Goal: Task Accomplishment & Management: Use online tool/utility

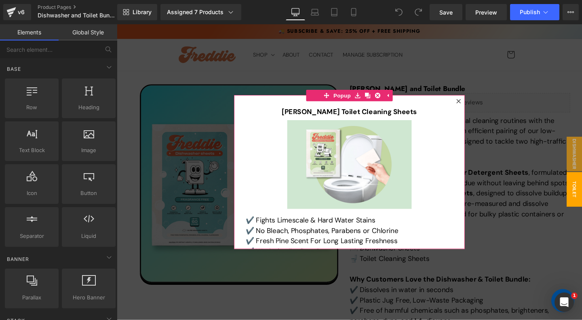
click at [477, 105] on icon at bounding box center [475, 105] width 5 height 5
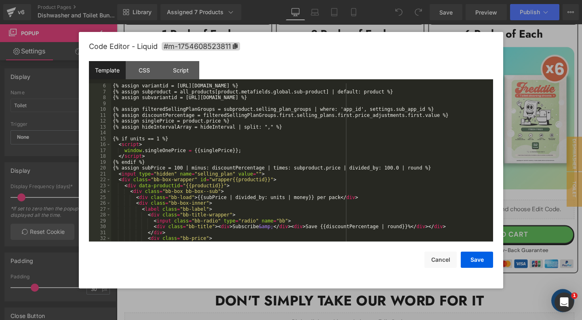
scroll to position [29, 0]
click at [281, 167] on div "{% assign variantid = [URL][DOMAIN_NAME] %} {% assign subproduct = all_products…" at bounding box center [302, 168] width 382 height 170
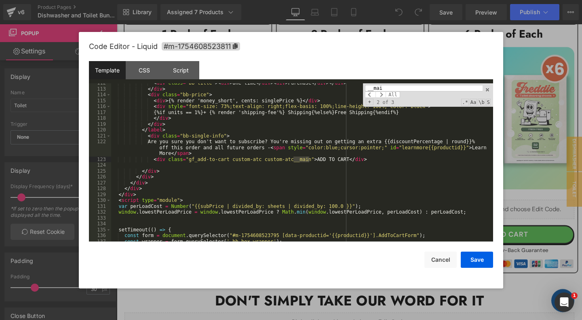
scroll to position [759, 0]
type input "__mai"
click at [372, 160] on div "< div class = "bb-title" > < div > One-time </ div > < div > Purchase </ div > …" at bounding box center [302, 165] width 382 height 170
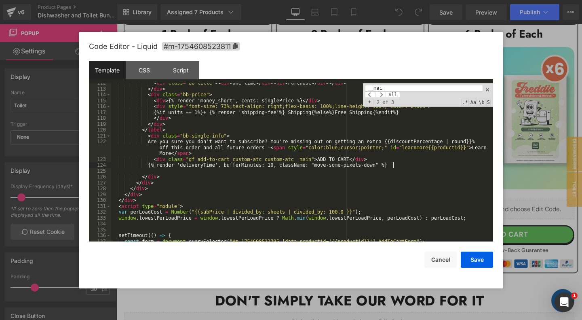
click at [400, 89] on input "__mai" at bounding box center [424, 88] width 118 height 6
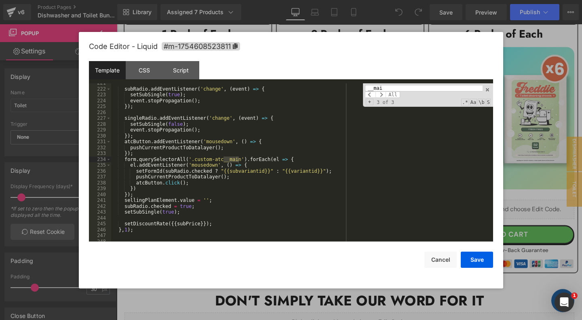
scroll to position [618, 0]
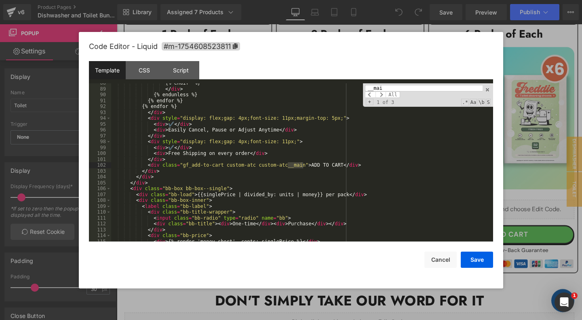
click at [380, 166] on div "{% endif %} </ div > {% endunless %} {% endfor %} {% endfor %} </ div > < div s…" at bounding box center [302, 165] width 382 height 170
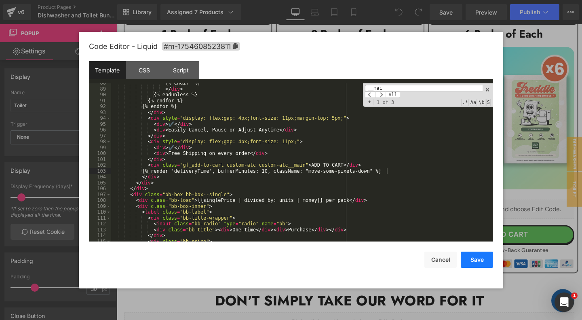
click at [479, 258] on button "Save" at bounding box center [477, 259] width 32 height 16
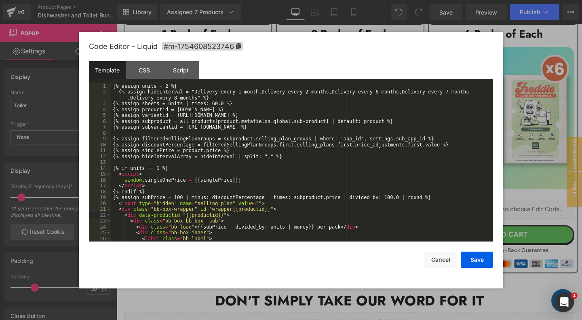
click at [365, 176] on div "{% assign units = 2 %} {% assign hideInterval = "Delivery every 1 month,Deliver…" at bounding box center [302, 168] width 382 height 170
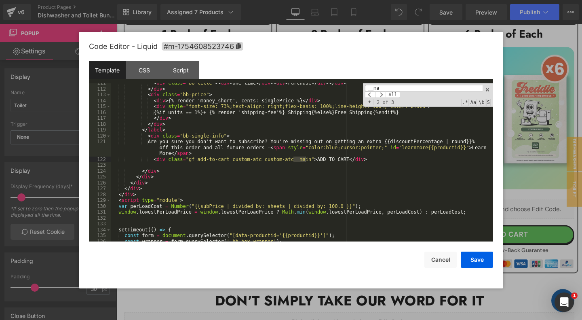
scroll to position [759, 0]
click at [370, 165] on div "< div class = "bb-title" > < div > One-time </ div > < div > Purchase </ div > …" at bounding box center [302, 165] width 382 height 170
click at [417, 86] on input "__ma" at bounding box center [424, 88] width 118 height 6
paste input "{% render 'deliveryTime', bufferMinutes: 10, className: "move-some-pixels-down"…"
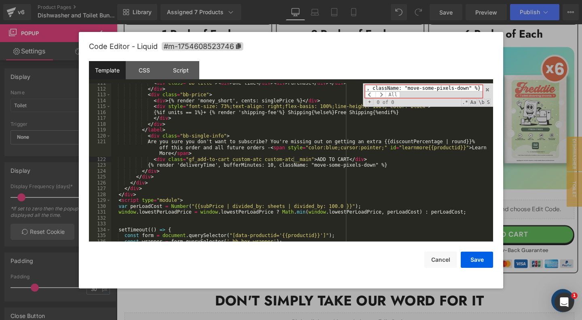
type input "__ma"
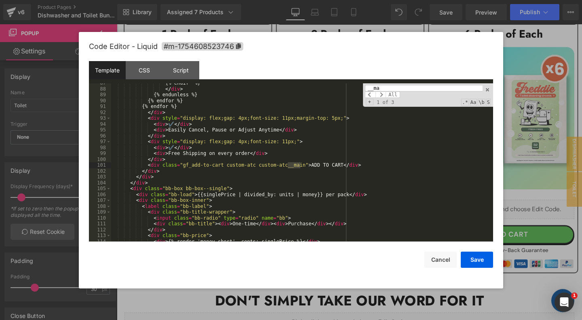
scroll to position [618, 0]
click at [370, 166] on div "{% endif %} </ div > {% endunless %} {% endfor %} {% endfor %} </ div > < div s…" at bounding box center [302, 165] width 382 height 170
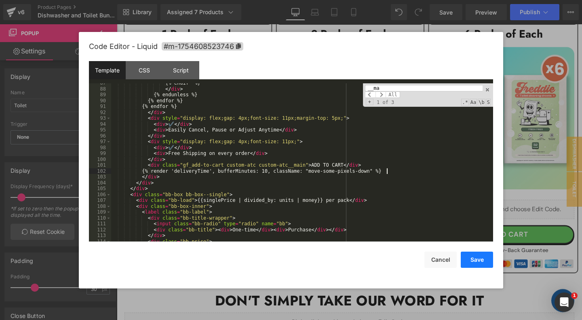
click at [480, 255] on button "Save" at bounding box center [477, 259] width 32 height 16
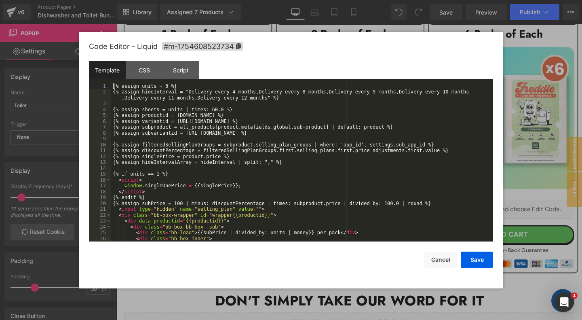
click at [408, 142] on div "{% assign units = 3 %} {% assign hideInterval = "Delivery every 4 months,Delive…" at bounding box center [302, 168] width 382 height 170
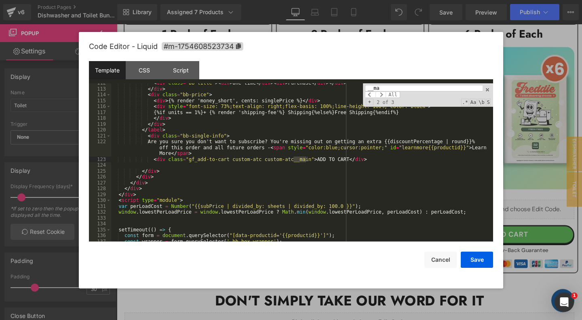
scroll to position [764, 0]
type input "__ma"
click at [377, 157] on div "< div class = "bb-title" > < div > One-time </ div > < div > Purchase </ div > …" at bounding box center [302, 165] width 382 height 170
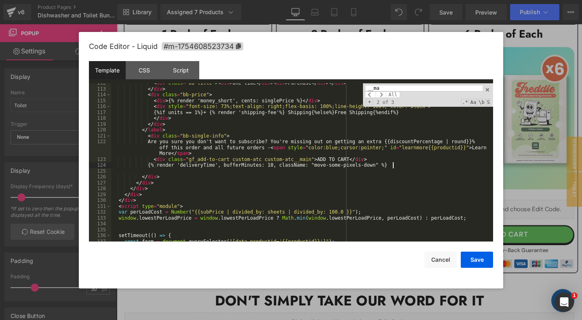
click at [390, 90] on input "__ma" at bounding box center [424, 88] width 118 height 6
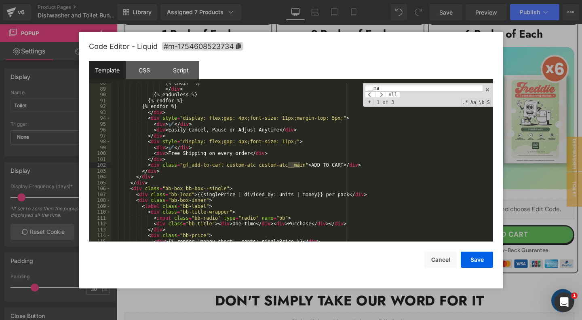
scroll to position [624, 0]
click at [368, 166] on div "{% endif %} </ div > {% endunless %} {% endfor %} {% endfor %} </ div > < div s…" at bounding box center [302, 165] width 382 height 170
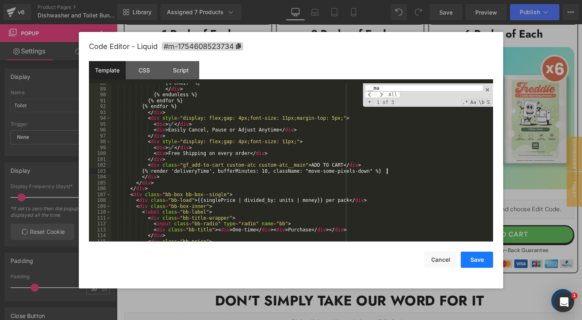
click at [475, 259] on button "Save" at bounding box center [477, 259] width 32 height 16
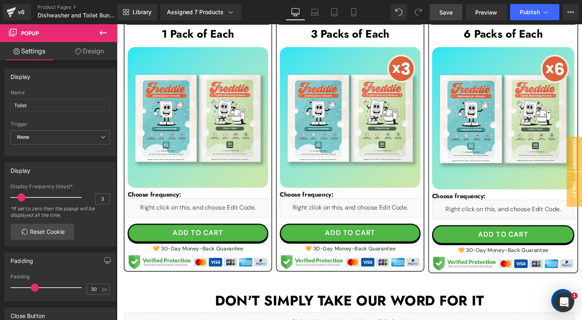
click at [447, 14] on span "Save" at bounding box center [445, 12] width 13 height 8
click at [484, 13] on span "Preview" at bounding box center [486, 12] width 22 height 8
click at [539, 13] on span "Publish" at bounding box center [530, 12] width 20 height 6
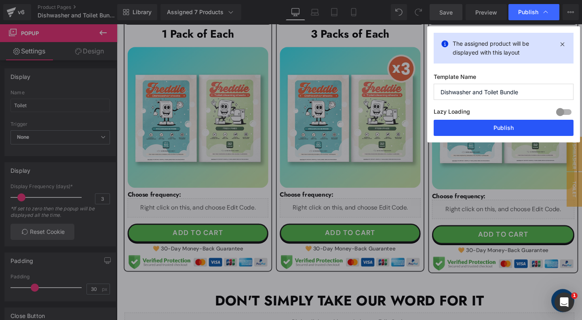
click at [490, 128] on button "Publish" at bounding box center [503, 128] width 140 height 16
